Goal: Task Accomplishment & Management: Manage account settings

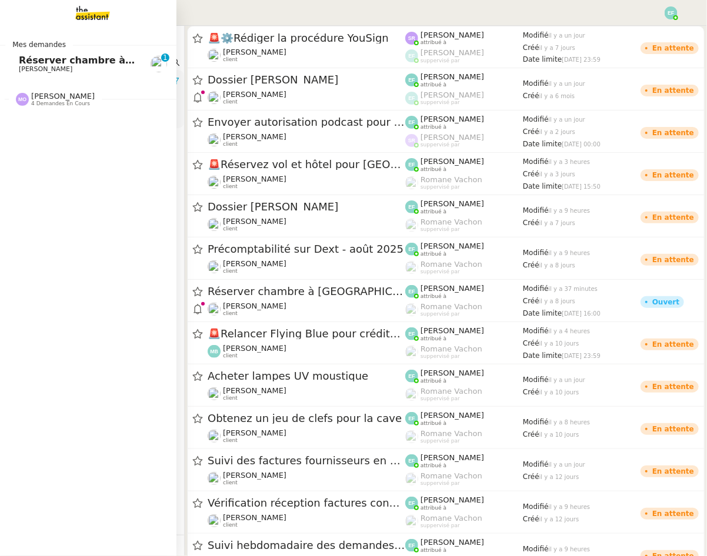
click at [26, 67] on span "[PERSON_NAME]" at bounding box center [46, 69] width 54 height 8
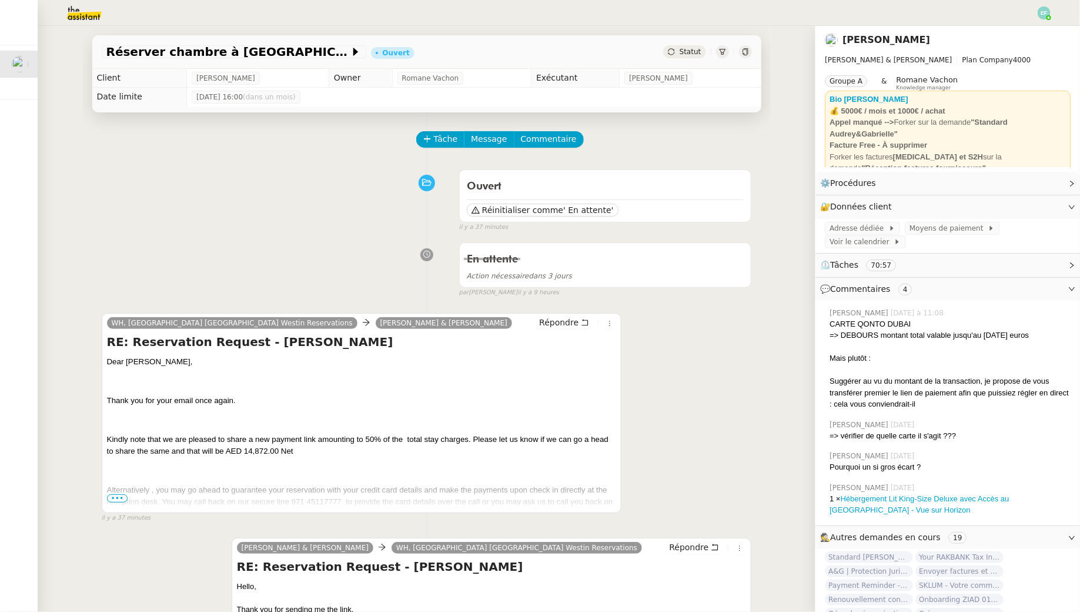
click at [119, 498] on span "•••" at bounding box center [117, 498] width 21 height 8
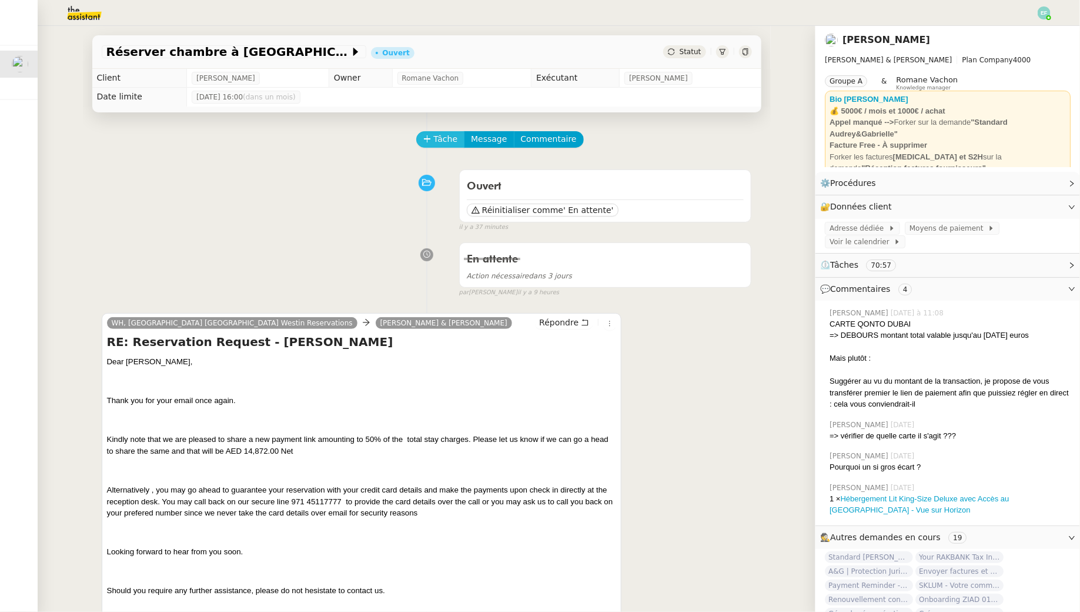
click at [443, 143] on span "Tâche" at bounding box center [446, 139] width 24 height 14
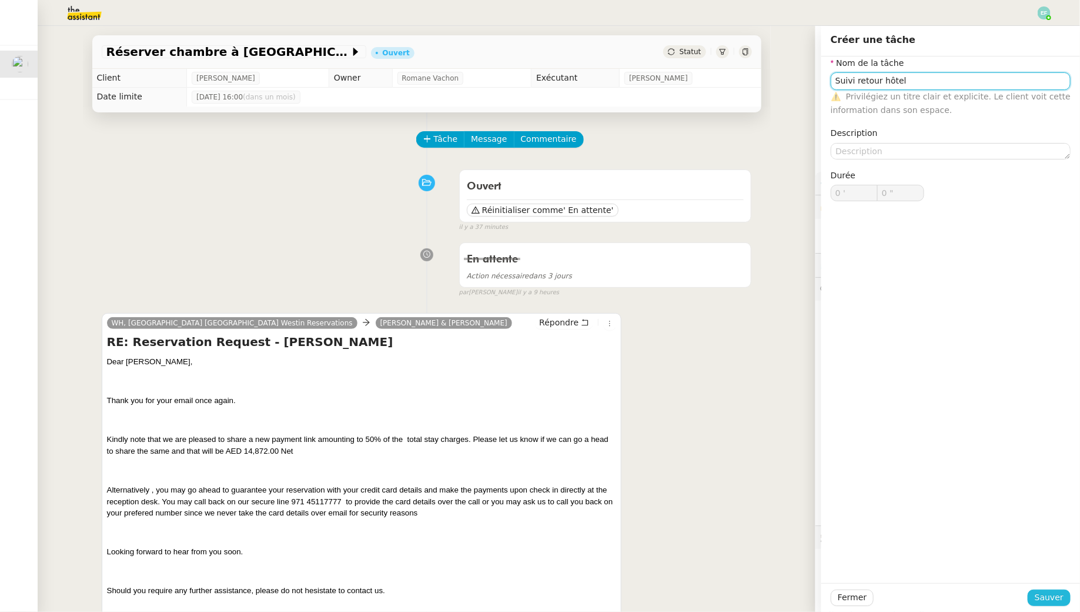
type input "Suivi retour hôtel"
click at [706, 556] on span "Sauver" at bounding box center [1049, 597] width 29 height 14
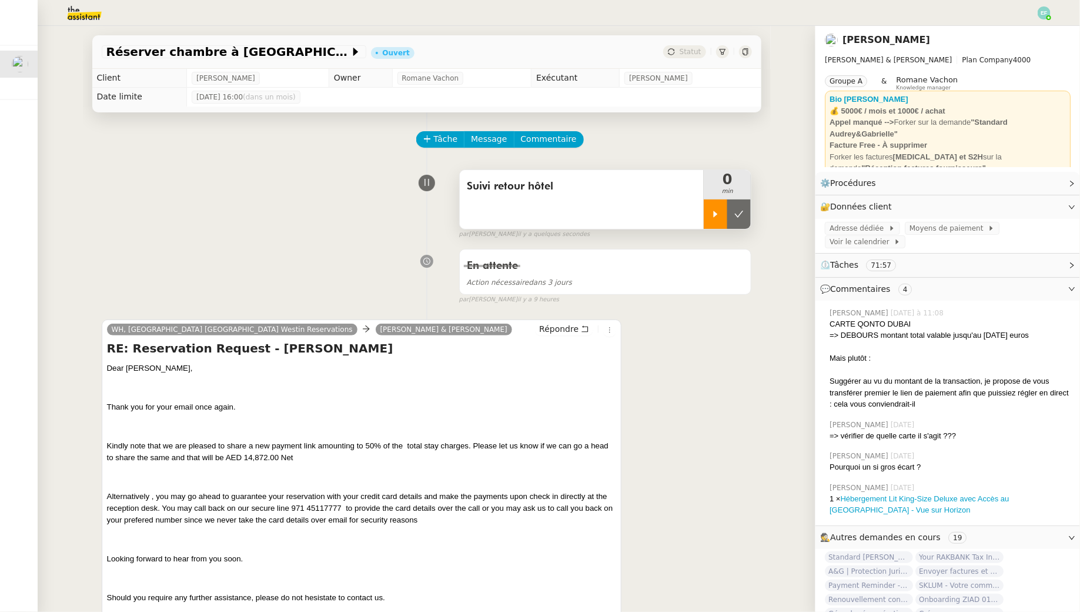
click at [706, 216] on icon at bounding box center [715, 213] width 9 height 9
click at [545, 139] on span "Commentaire" at bounding box center [549, 139] width 56 height 14
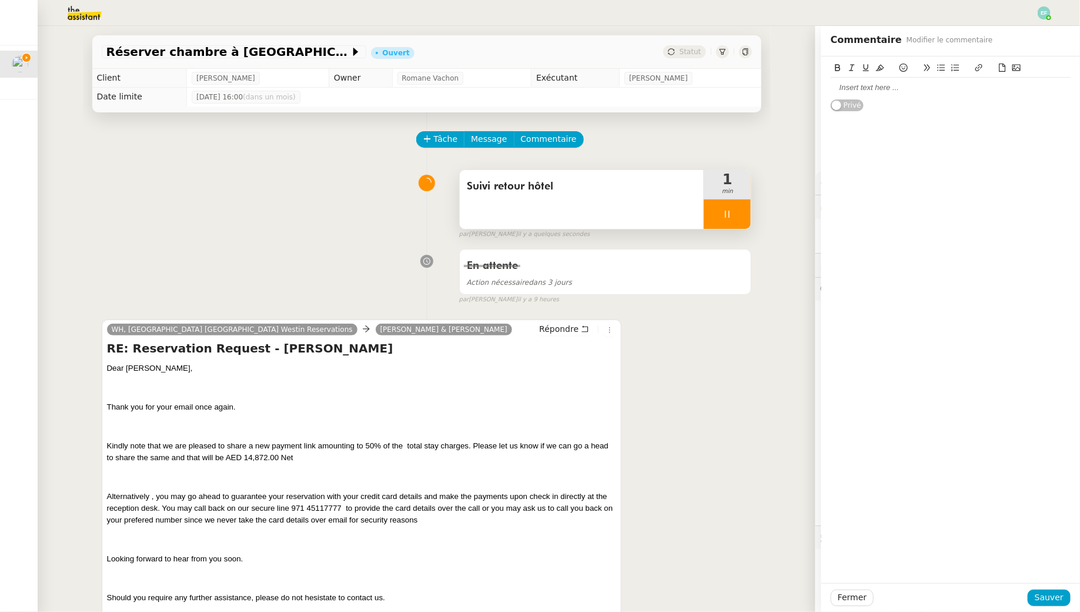
click at [706, 88] on div at bounding box center [951, 87] width 240 height 11
click at [706, 556] on button "Sauver" at bounding box center [1049, 597] width 43 height 16
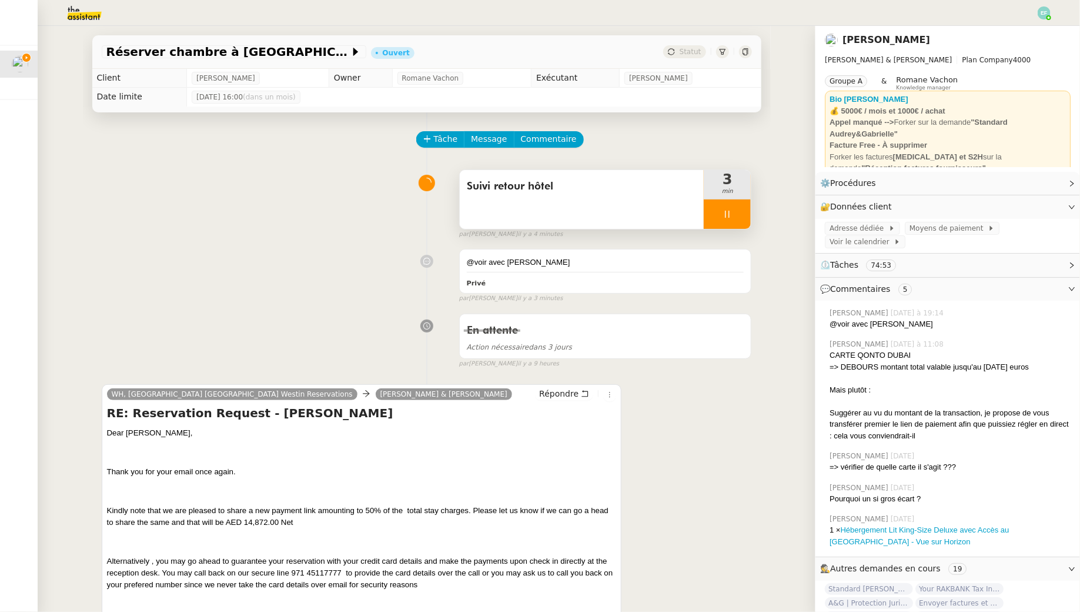
click at [583, 196] on div "Suivi retour hôtel" at bounding box center [582, 199] width 245 height 59
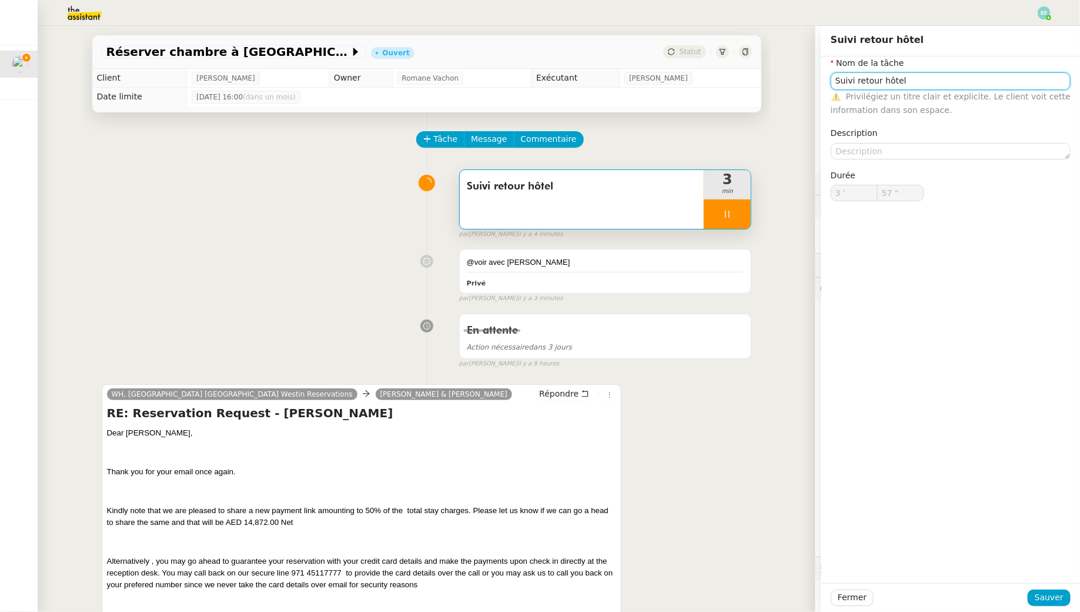
click at [706, 85] on input "Suivi retour hôtel" at bounding box center [951, 80] width 240 height 17
type input "Suivi retour hôtel"
type input "58 ""
type input "Suivi retour hôtel + envoi d"
type input "59 ""
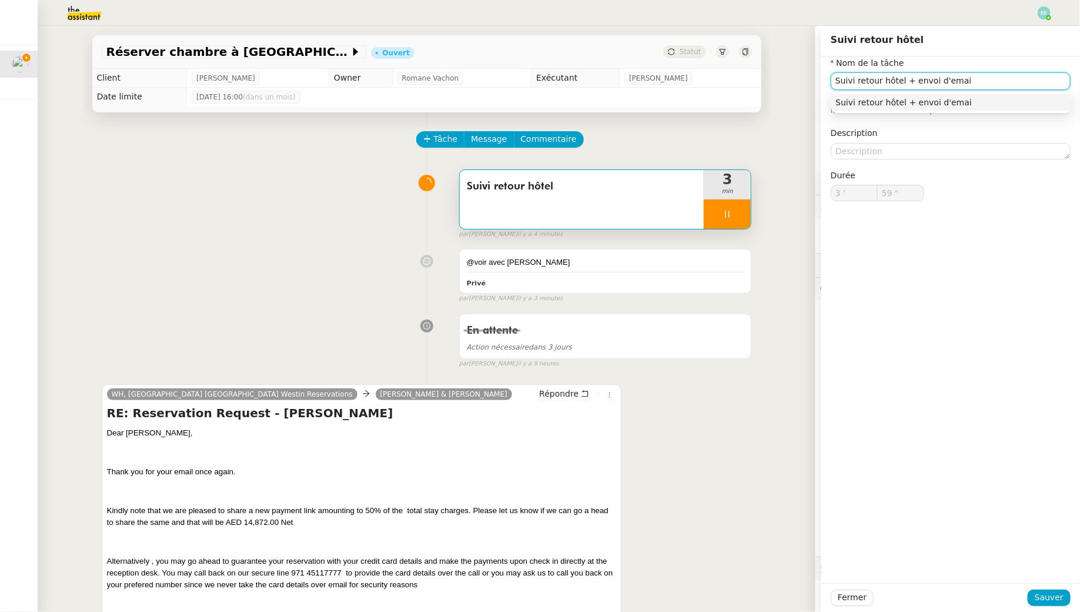
type input "Suivi retour hôtel + envoi d'email"
type input "4 '"
type input "0 ""
type input "Suivi retour hôtel + envoi d'email"
click at [706, 556] on span "Sauver" at bounding box center [1049, 597] width 29 height 14
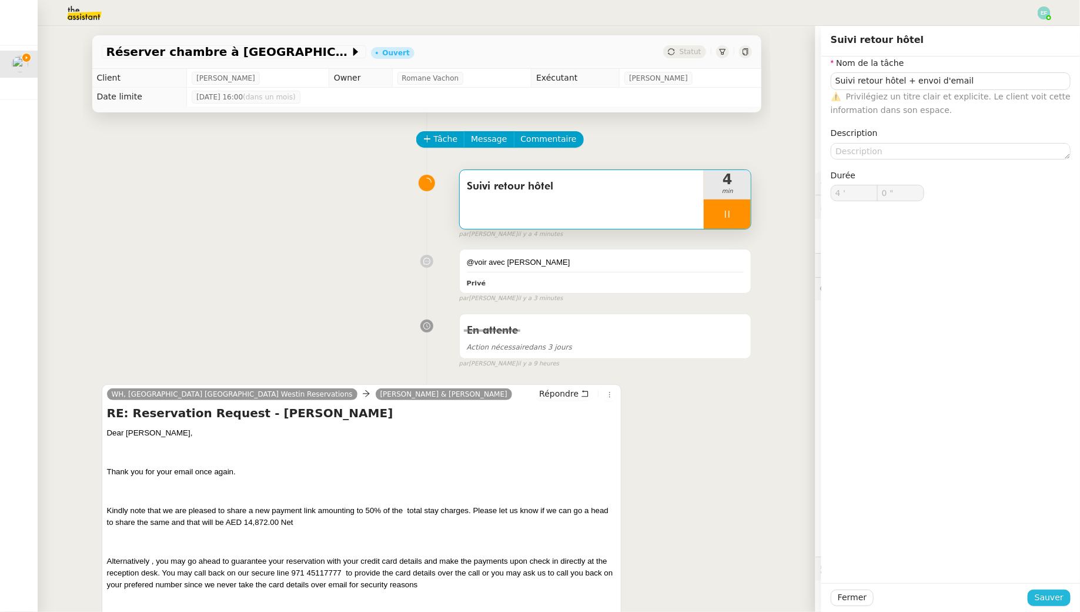
type input "1 ""
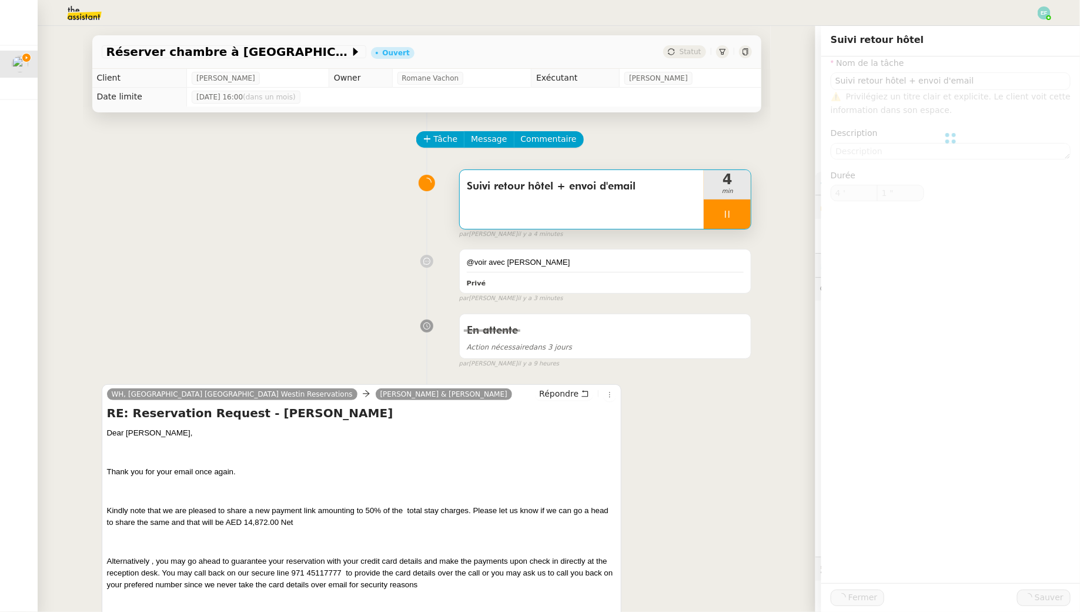
type input "Suivi retour hôtel + envoi d'email"
type input "4 '"
type input "2 ""
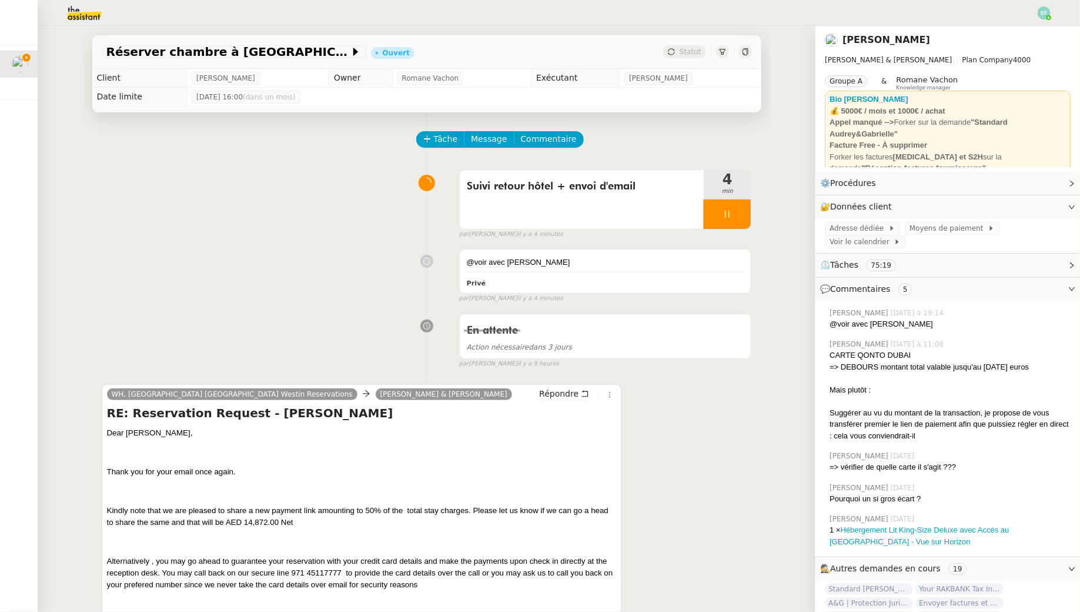
click at [706, 208] on div at bounding box center [727, 213] width 47 height 29
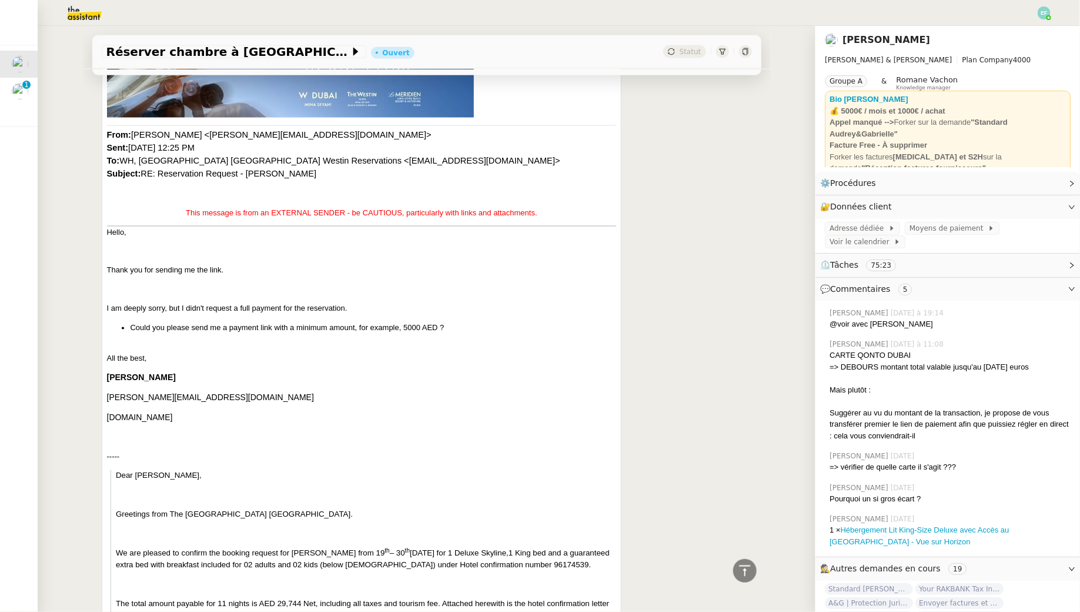
scroll to position [830, 0]
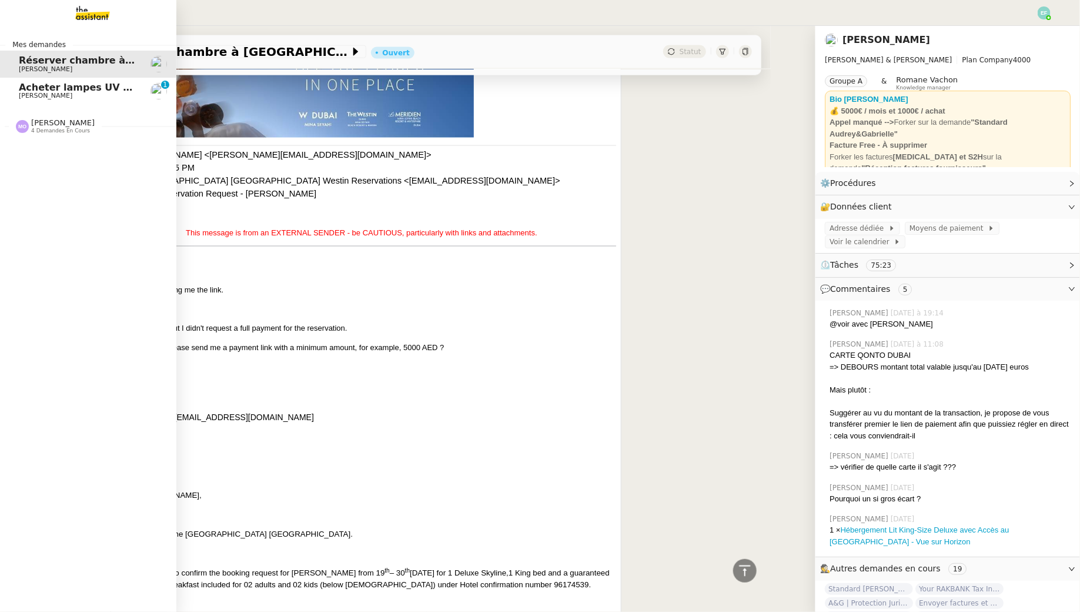
click at [42, 92] on span "Acheter lampes UV moustique" at bounding box center [99, 87] width 161 height 11
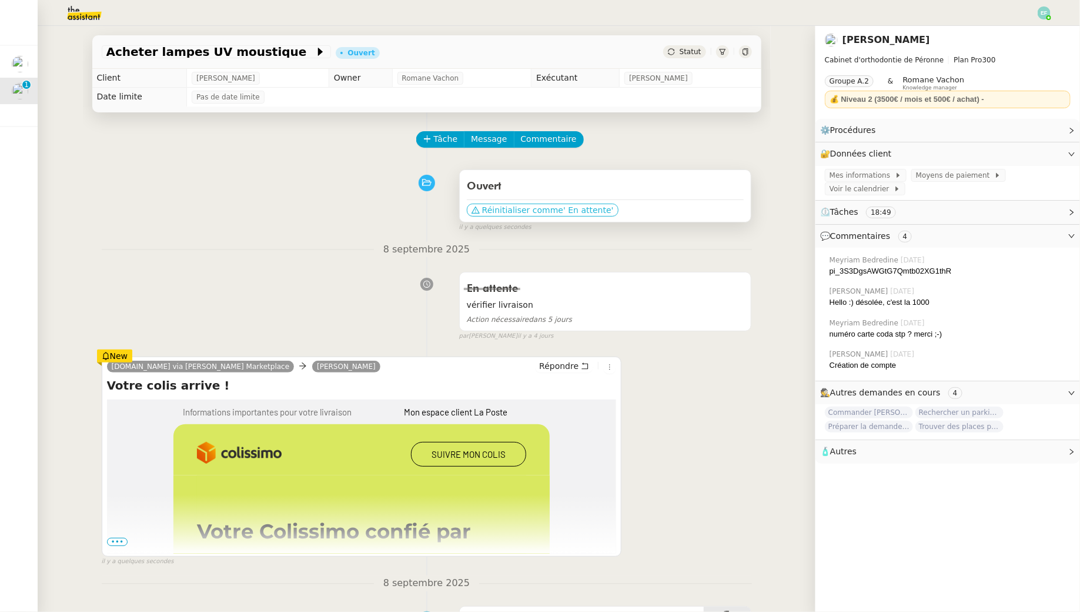
click at [502, 211] on span "Réinitialiser comme" at bounding box center [522, 210] width 81 height 12
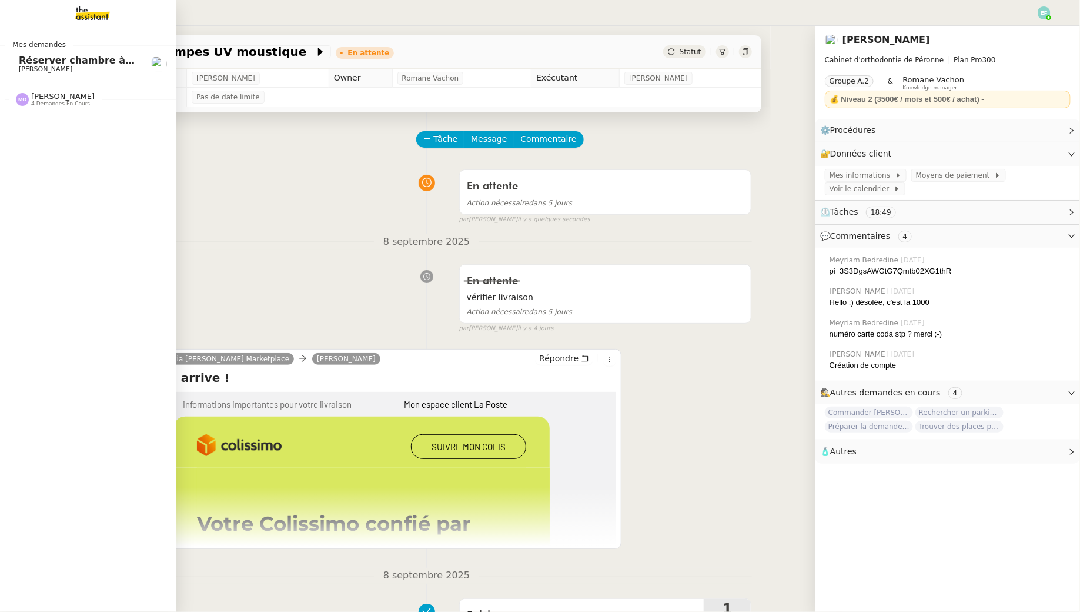
click at [25, 66] on span "[PERSON_NAME]" at bounding box center [46, 69] width 54 height 8
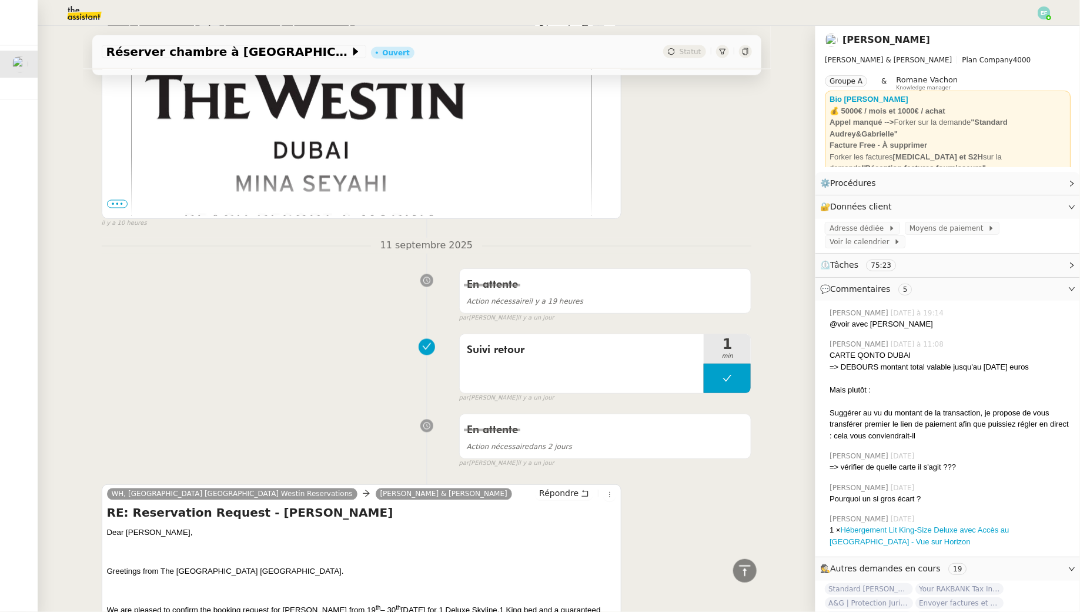
scroll to position [1095, 0]
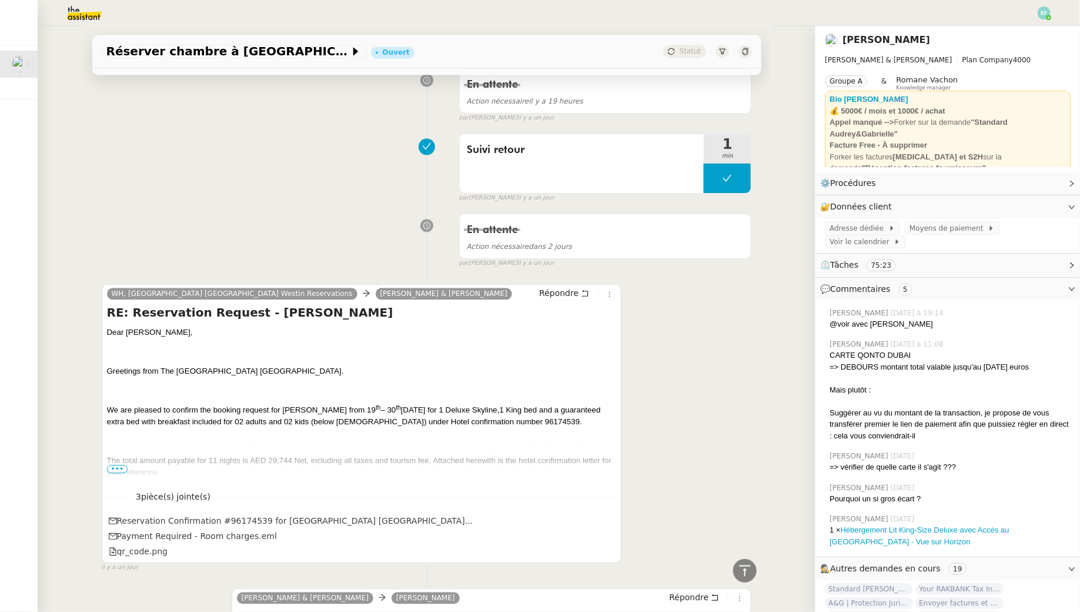
click at [111, 465] on span "•••" at bounding box center [117, 469] width 21 height 8
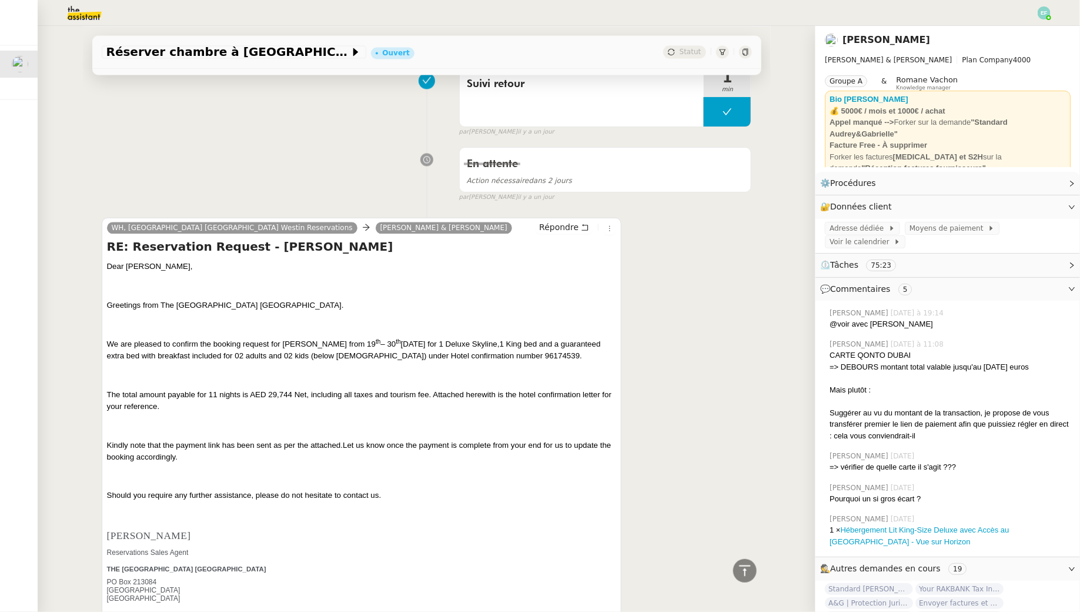
scroll to position [1163, 0]
drag, startPoint x: 144, startPoint y: 352, endPoint x: 221, endPoint y: 359, distance: 76.8
click at [221, 359] on div "Dear [PERSON_NAME], Greetings from The [GEOGRAPHIC_DATA] [GEOGRAPHIC_DATA]. We …" at bounding box center [362, 517] width 510 height 517
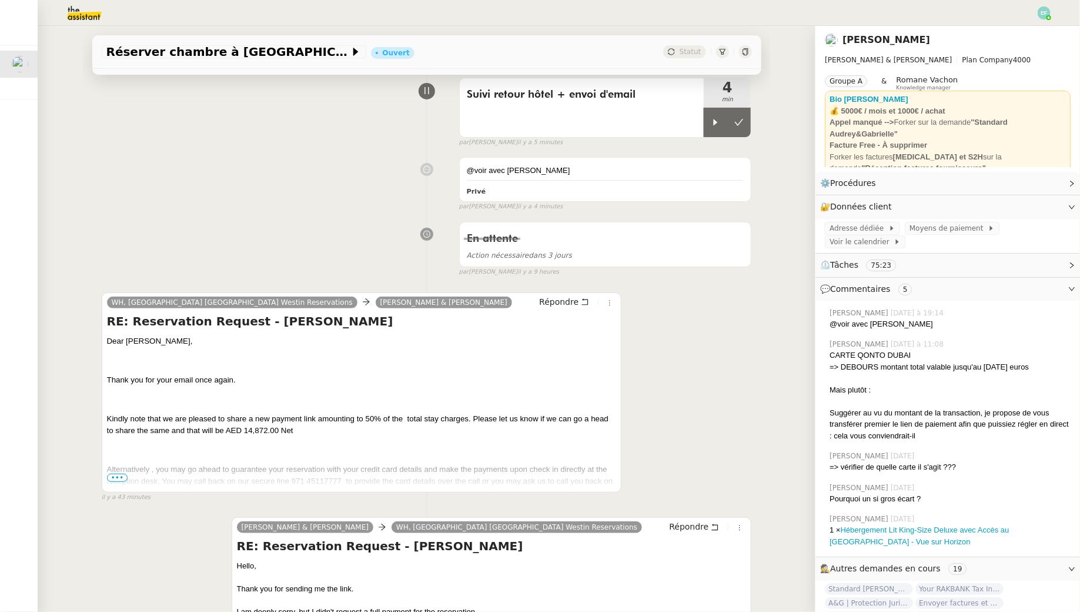
scroll to position [0, 0]
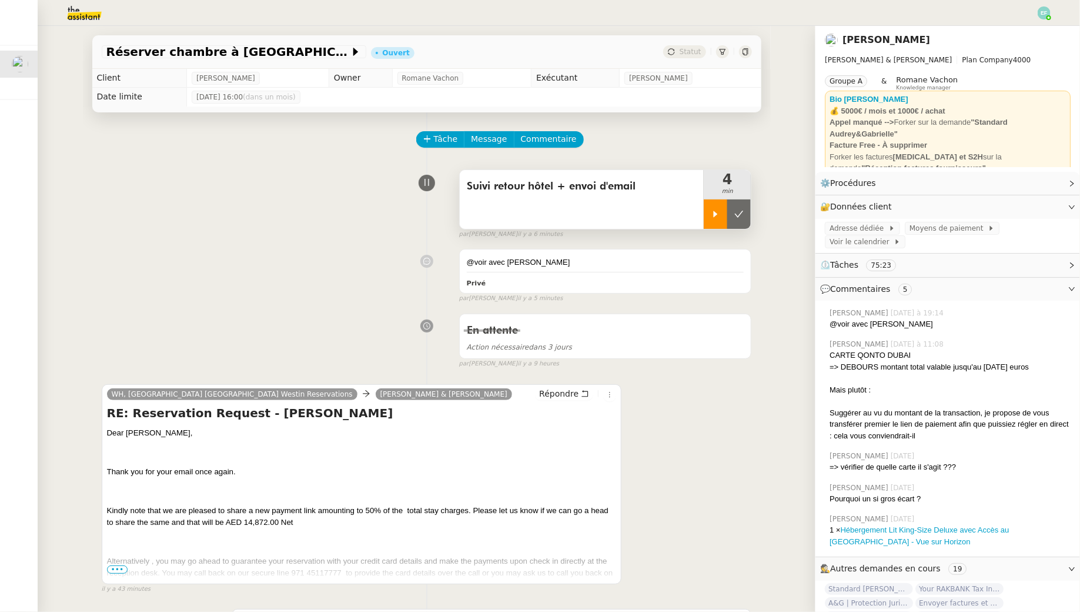
click at [706, 211] on icon at bounding box center [716, 214] width 4 height 6
click at [706, 219] on div at bounding box center [727, 213] width 47 height 29
click at [706, 219] on button at bounding box center [740, 213] width 24 height 29
click at [588, 288] on div "Privé" at bounding box center [606, 283] width 278 height 14
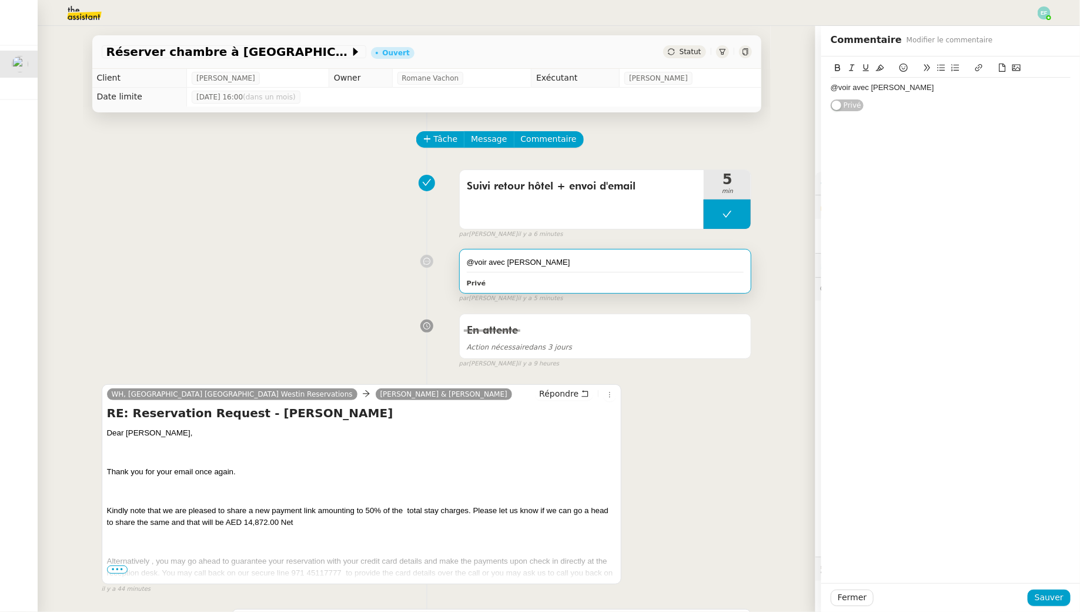
click at [706, 88] on div "@voir avec [PERSON_NAME]" at bounding box center [951, 87] width 240 height 11
click at [706, 556] on span "Sauver" at bounding box center [1049, 597] width 29 height 14
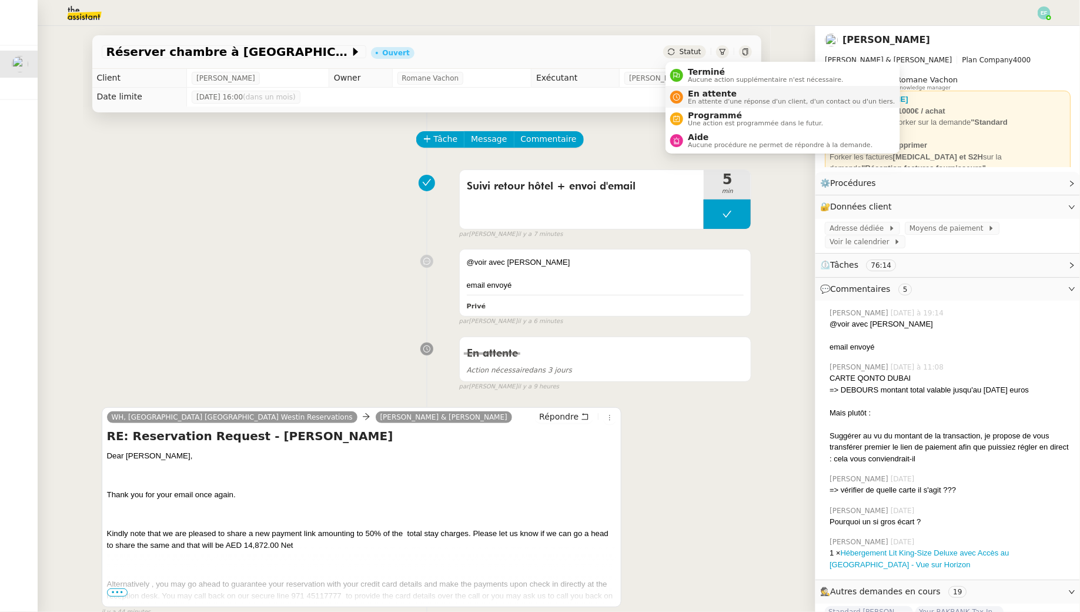
click at [688, 98] on span "En attente d'une réponse d'un client, d'un contact ou d'un tiers." at bounding box center [791, 101] width 207 height 6
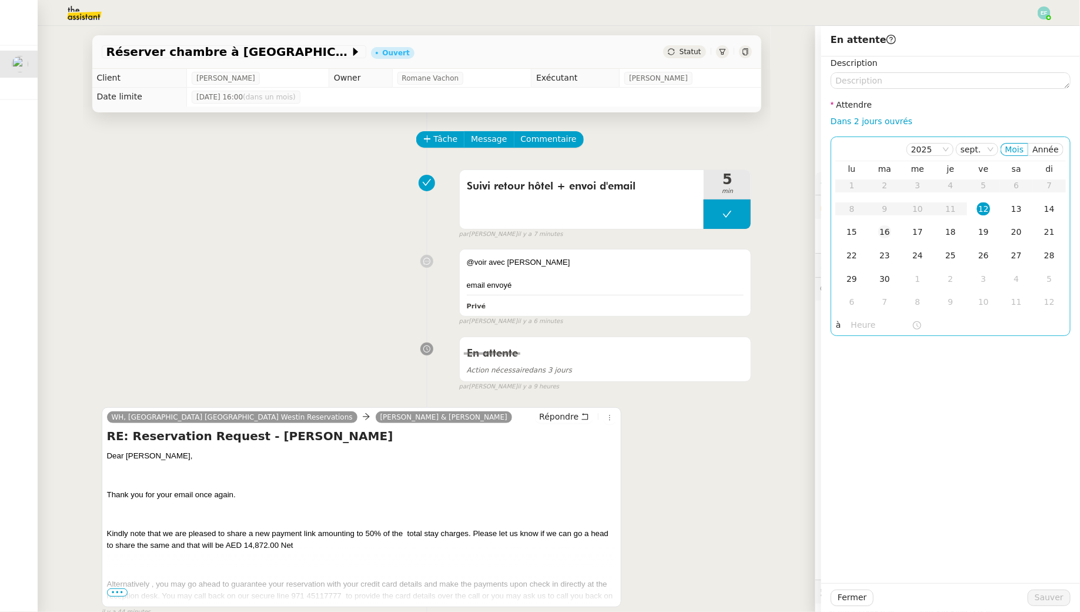
click at [706, 234] on div "16" at bounding box center [885, 231] width 13 height 13
click at [706, 556] on span "Sauver" at bounding box center [1049, 597] width 29 height 14
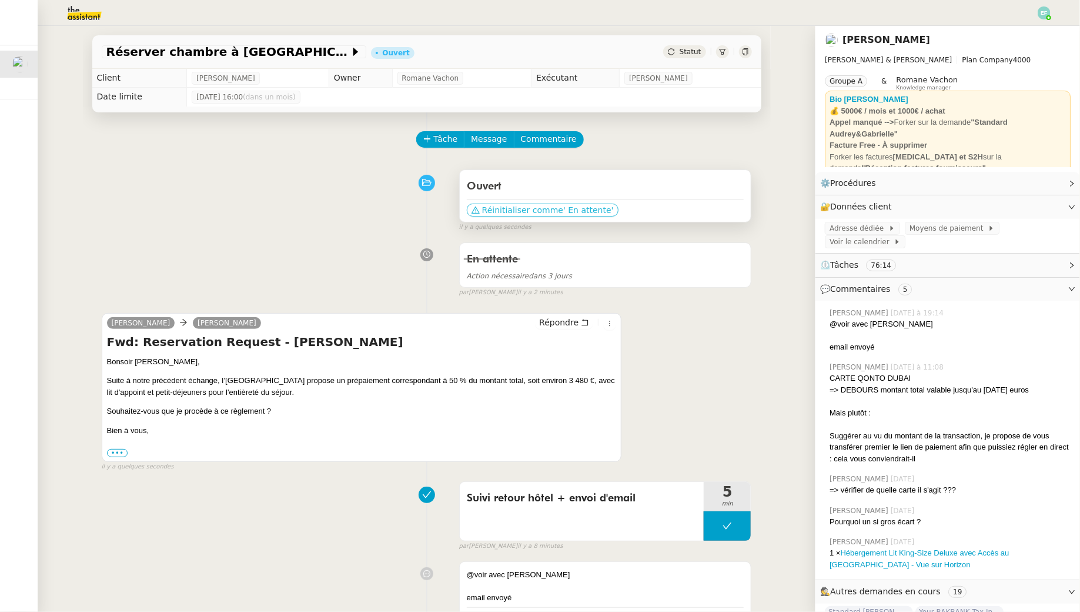
click at [530, 209] on span "Réinitialiser comme" at bounding box center [522, 210] width 81 height 12
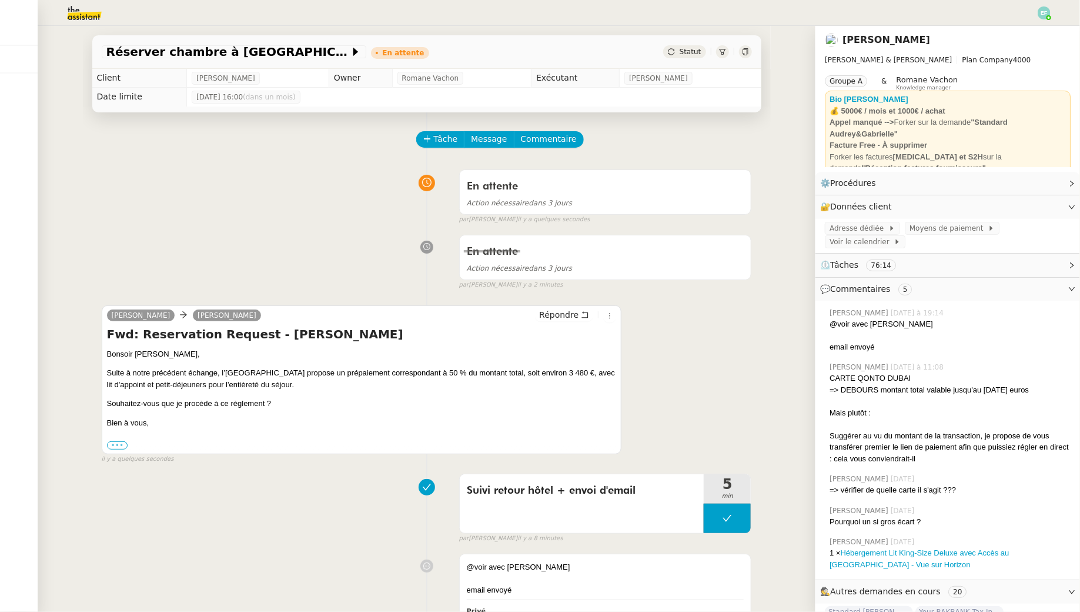
click at [115, 443] on label "•••" at bounding box center [117, 445] width 21 height 8
click at [0, 0] on input "•••" at bounding box center [0, 0] width 0 height 0
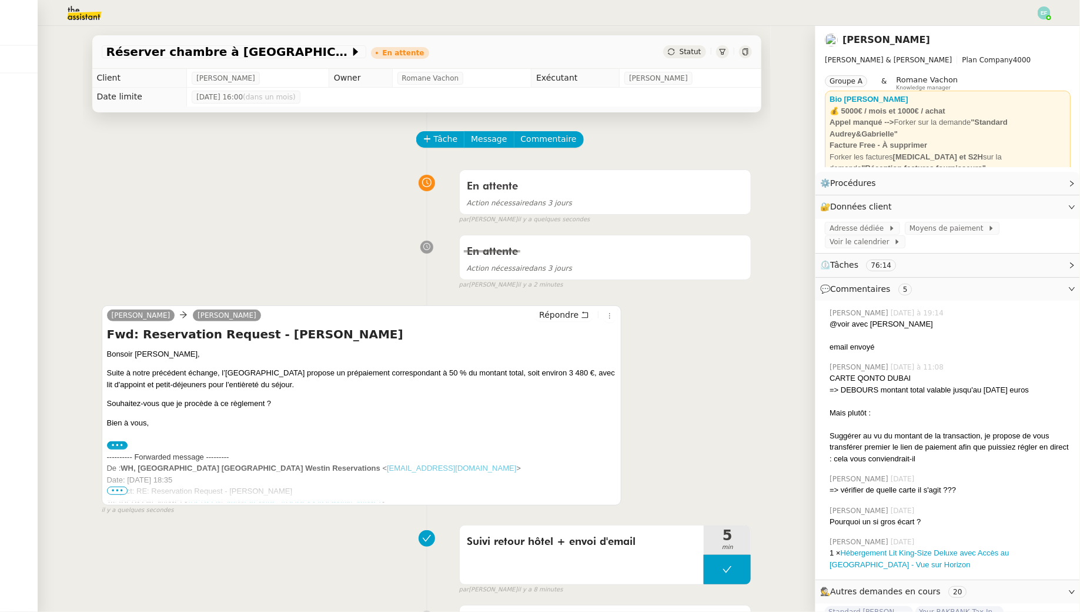
click at [115, 443] on label "•••" at bounding box center [117, 445] width 21 height 8
click at [0, 0] on input "•••" at bounding box center [0, 0] width 0 height 0
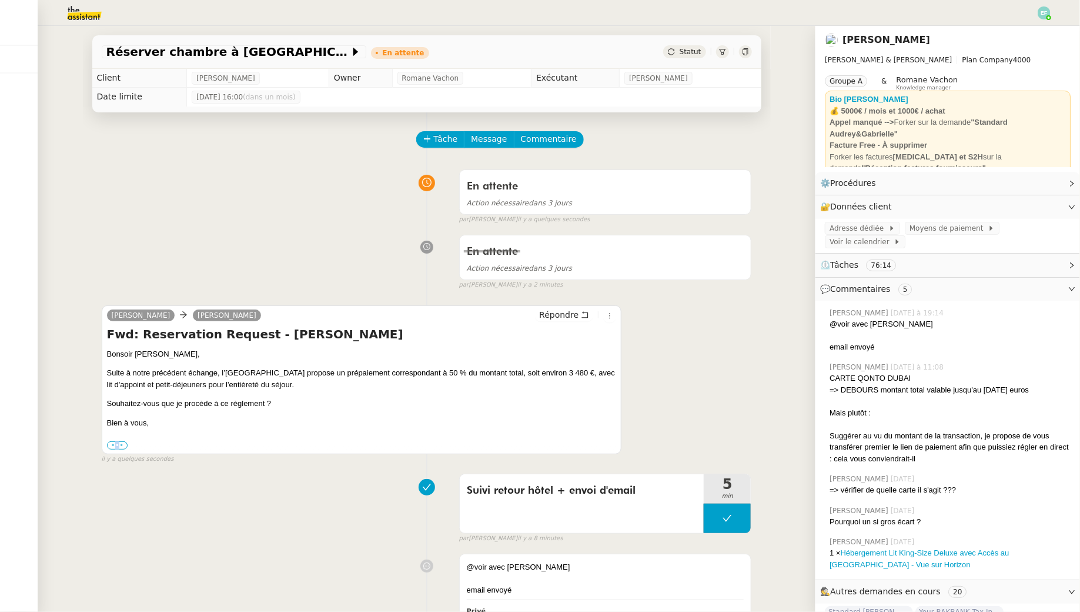
click at [115, 443] on label "•••" at bounding box center [117, 445] width 21 height 8
click at [0, 0] on input "•••" at bounding box center [0, 0] width 0 height 0
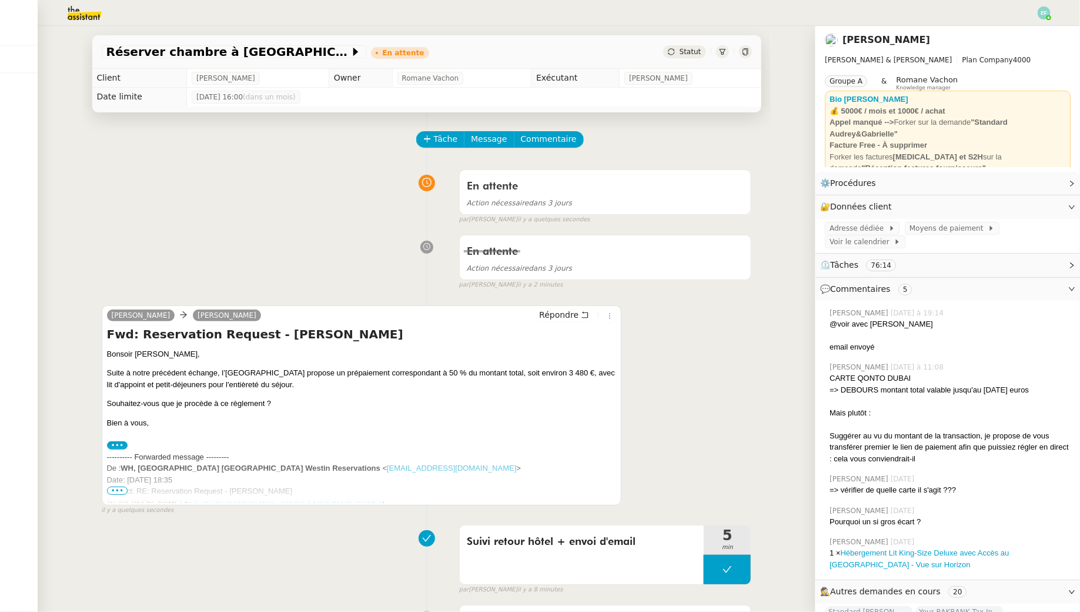
click at [122, 486] on span "•••" at bounding box center [117, 490] width 21 height 8
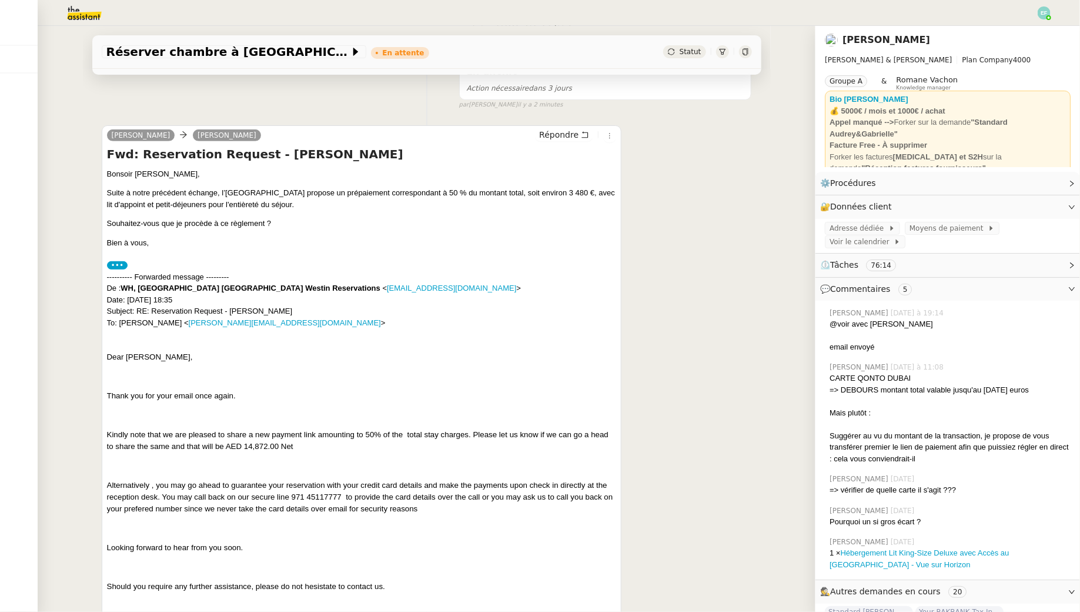
scroll to position [186, 0]
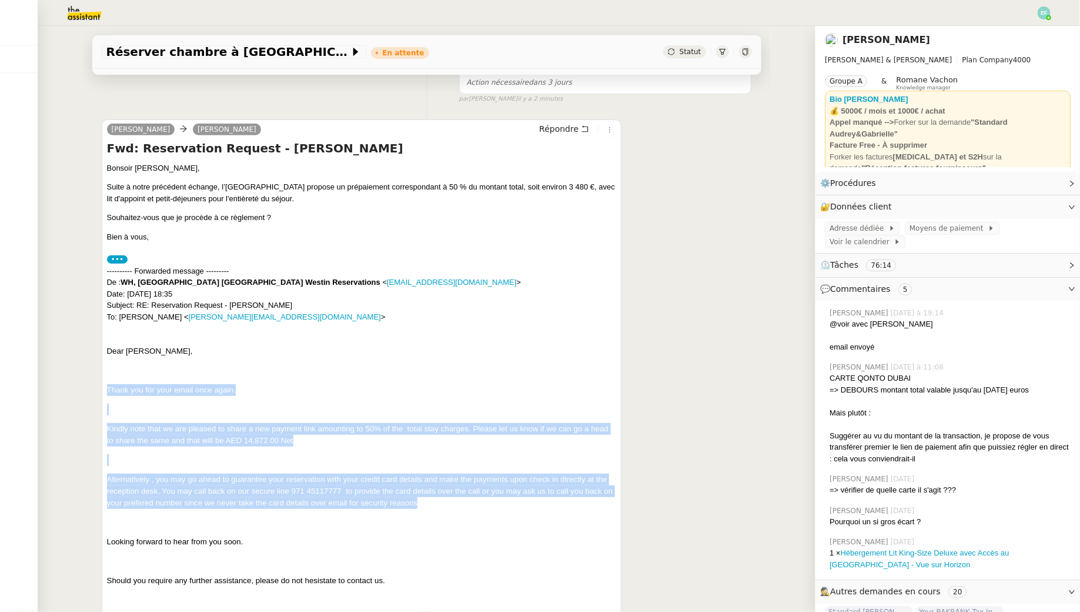
drag, startPoint x: 147, startPoint y: 377, endPoint x: 138, endPoint y: 530, distance: 153.8
